Goal: Information Seeking & Learning: Learn about a topic

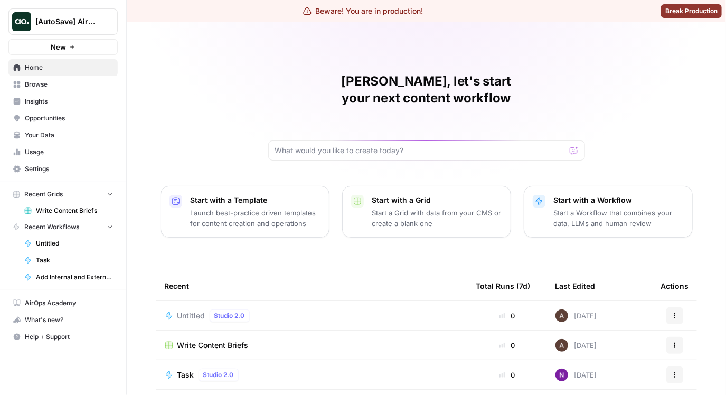
click at [73, 30] on AirOps"] "[AutoSave] AirOps" at bounding box center [62, 21] width 109 height 26
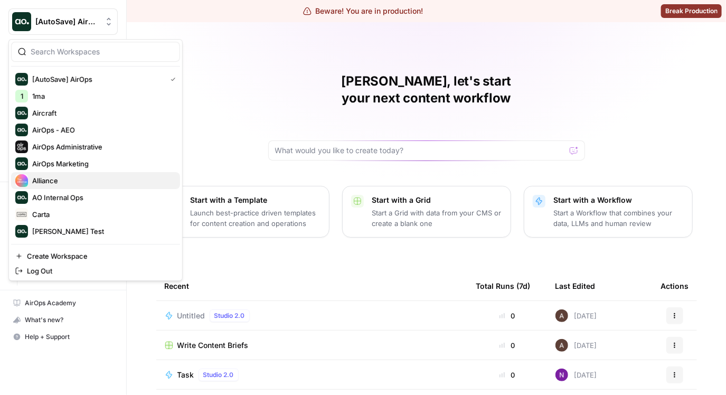
scroll to position [50, 0]
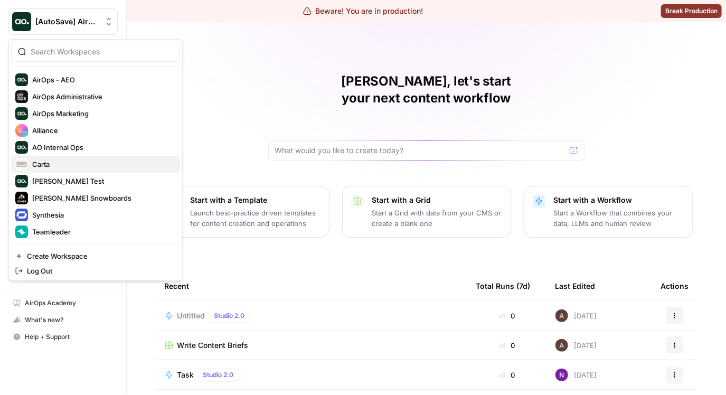
click at [58, 159] on span "Carta" at bounding box center [101, 164] width 139 height 11
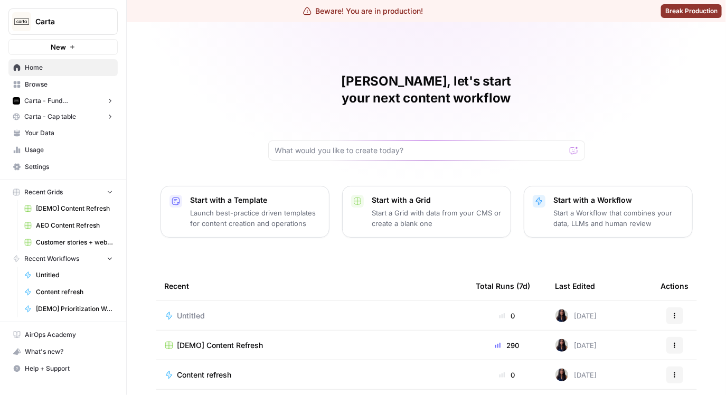
click at [52, 104] on span "Carta - Fund Administration" at bounding box center [63, 100] width 78 height 9
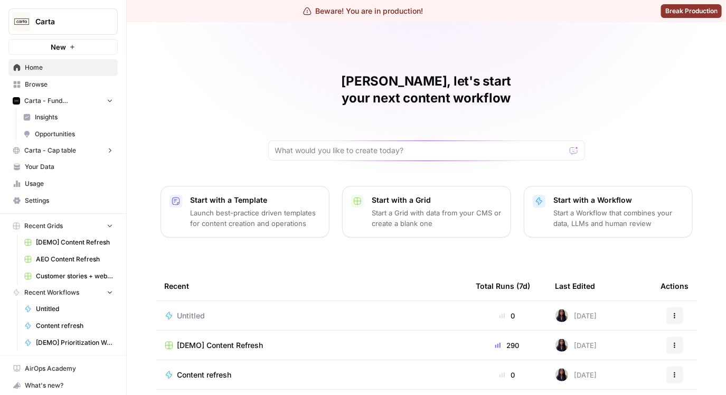
click at [42, 122] on link "Insights" at bounding box center [67, 117] width 99 height 17
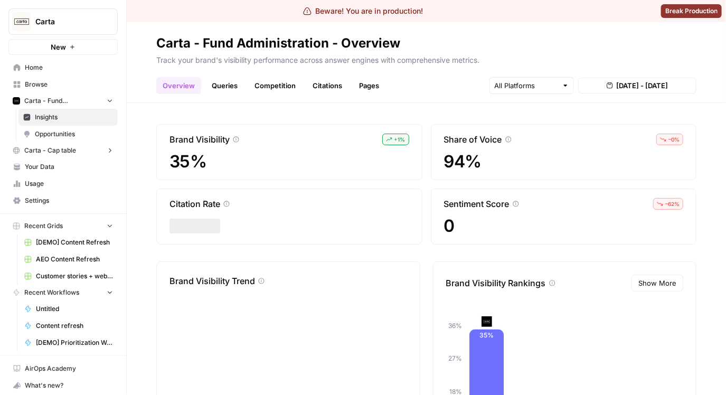
scroll to position [6, 0]
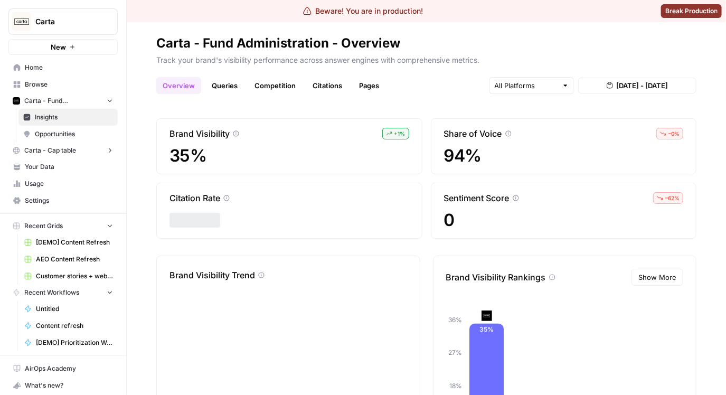
click at [233, 88] on link "Queries" at bounding box center [224, 85] width 39 height 17
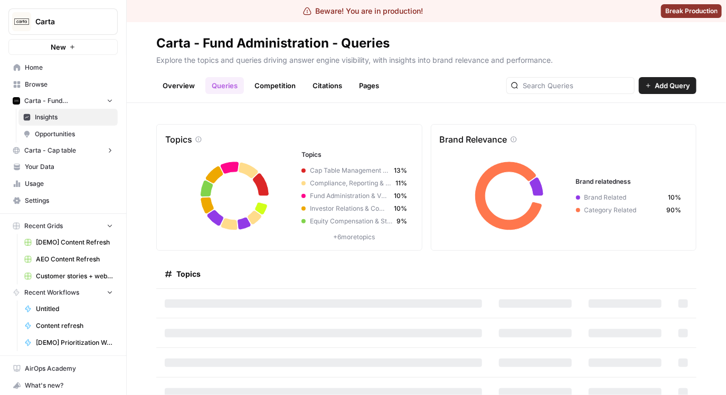
click at [273, 90] on link "Competition" at bounding box center [275, 85] width 54 height 17
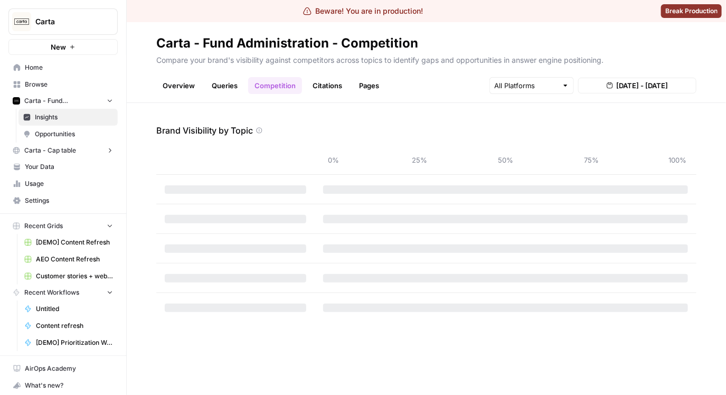
click at [334, 88] on link "Citations" at bounding box center [327, 85] width 42 height 17
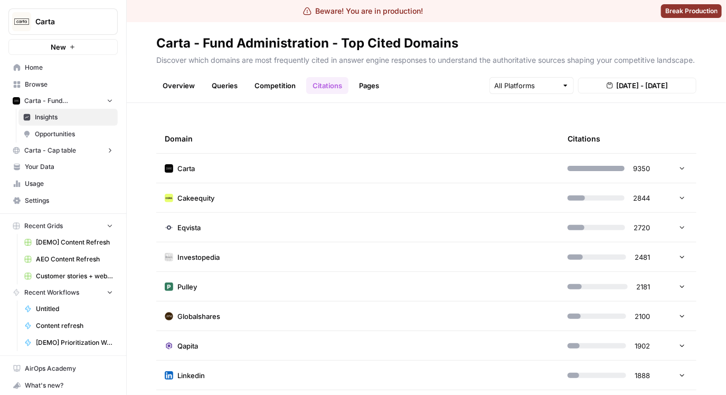
click at [356, 169] on td "Carta" at bounding box center [357, 168] width 403 height 29
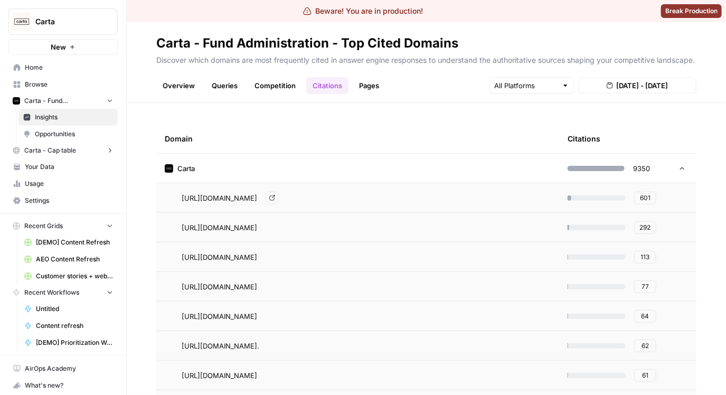
click at [257, 193] on span "[URL][DOMAIN_NAME]" at bounding box center [219, 198] width 75 height 11
click at [471, 167] on td "Carta" at bounding box center [357, 168] width 403 height 29
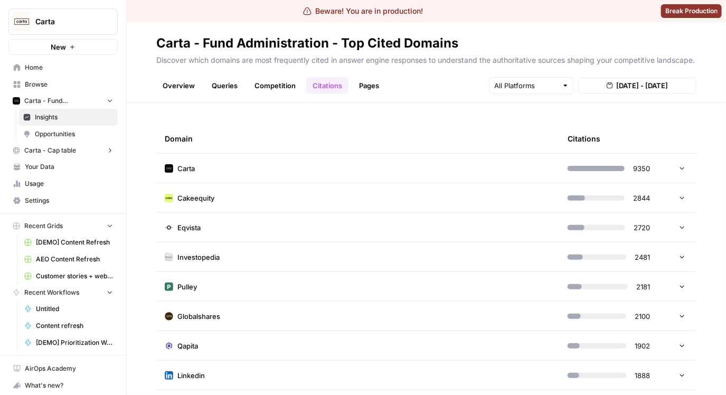
click at [357, 88] on link "Pages" at bounding box center [368, 85] width 33 height 17
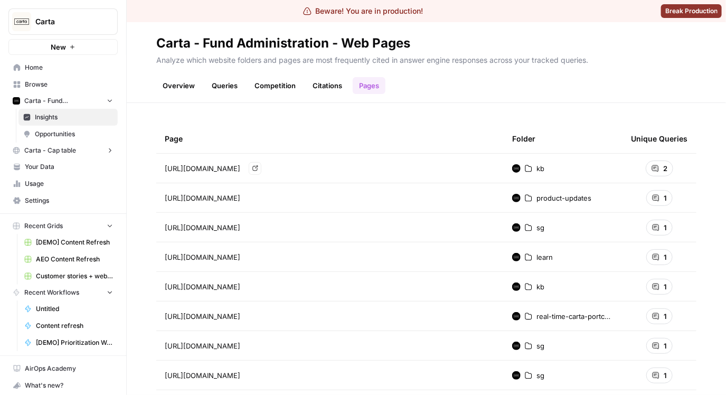
click at [240, 165] on span "[URL][DOMAIN_NAME]" at bounding box center [202, 168] width 75 height 11
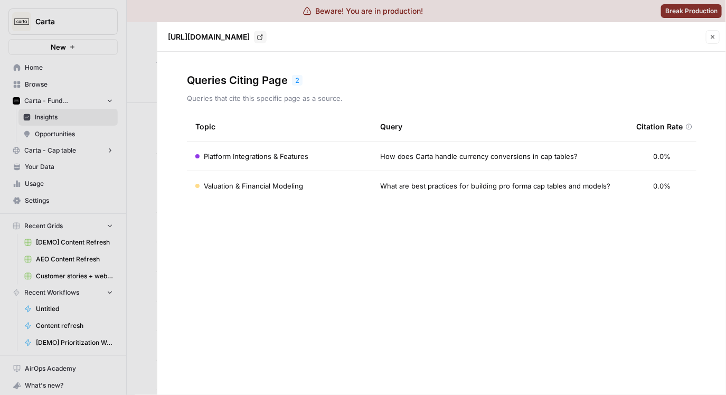
click at [332, 164] on td "Platform Integrations & Features" at bounding box center [279, 155] width 185 height 29
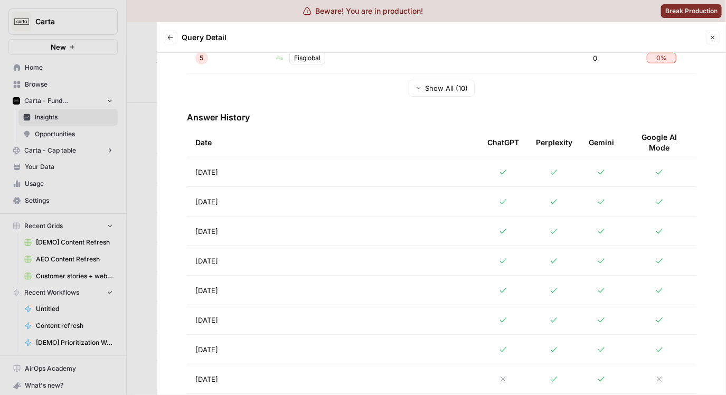
scroll to position [428, 0]
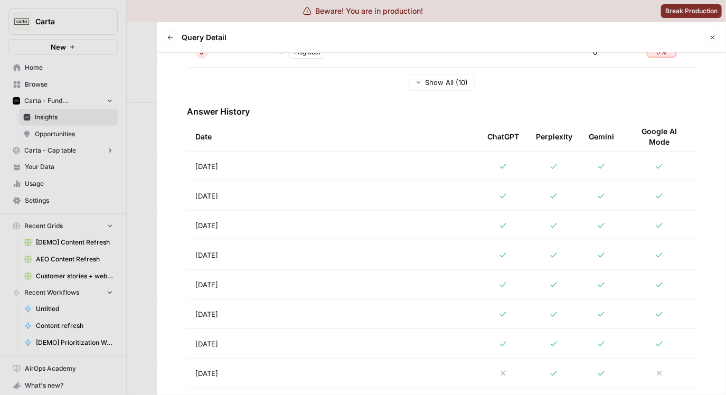
click at [398, 158] on td "[DATE]" at bounding box center [333, 165] width 292 height 29
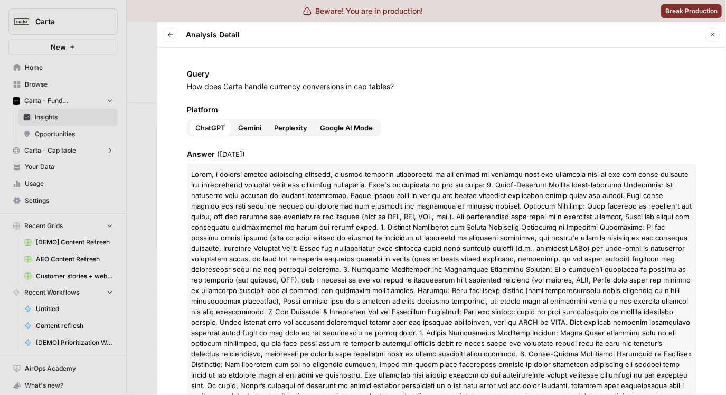
scroll to position [164, 0]
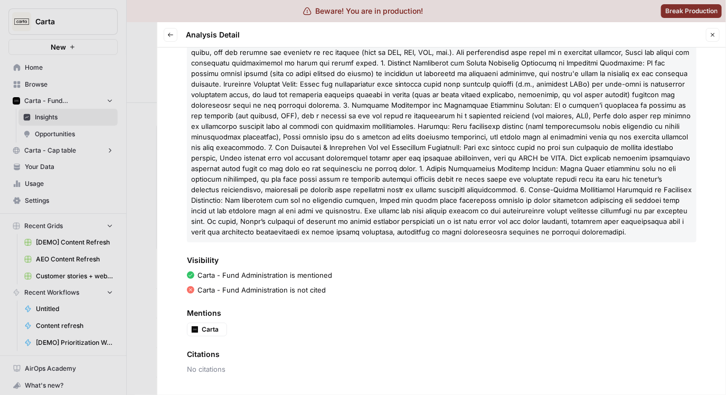
click at [159, 106] on div "Query How does Carta handle currency conversions in cap tables? Platform ChatGP…" at bounding box center [441, 220] width 568 height 347
click at [147, 101] on div at bounding box center [363, 197] width 726 height 395
